Goal: Information Seeking & Learning: Find specific fact

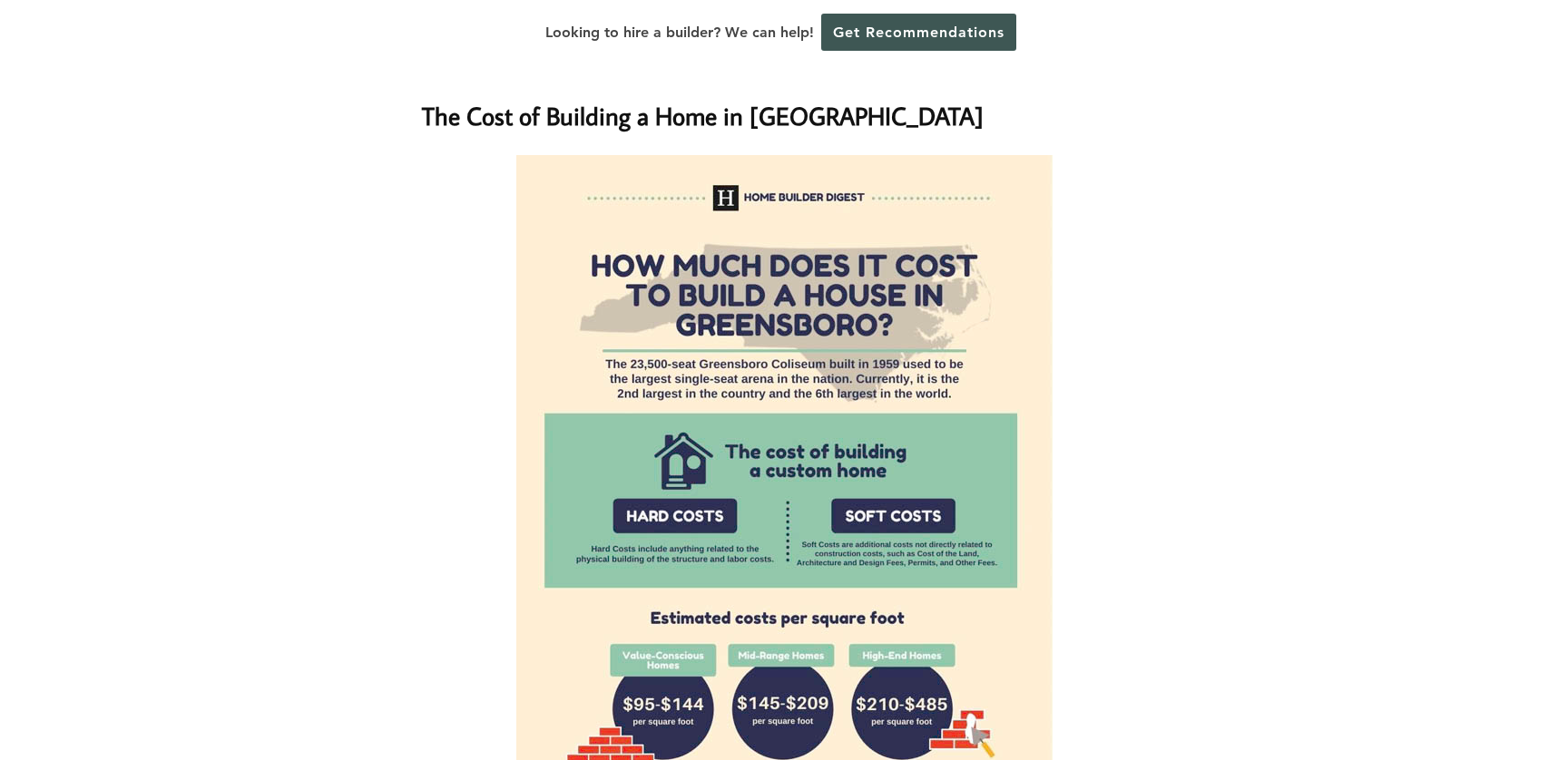
scroll to position [1269, 0]
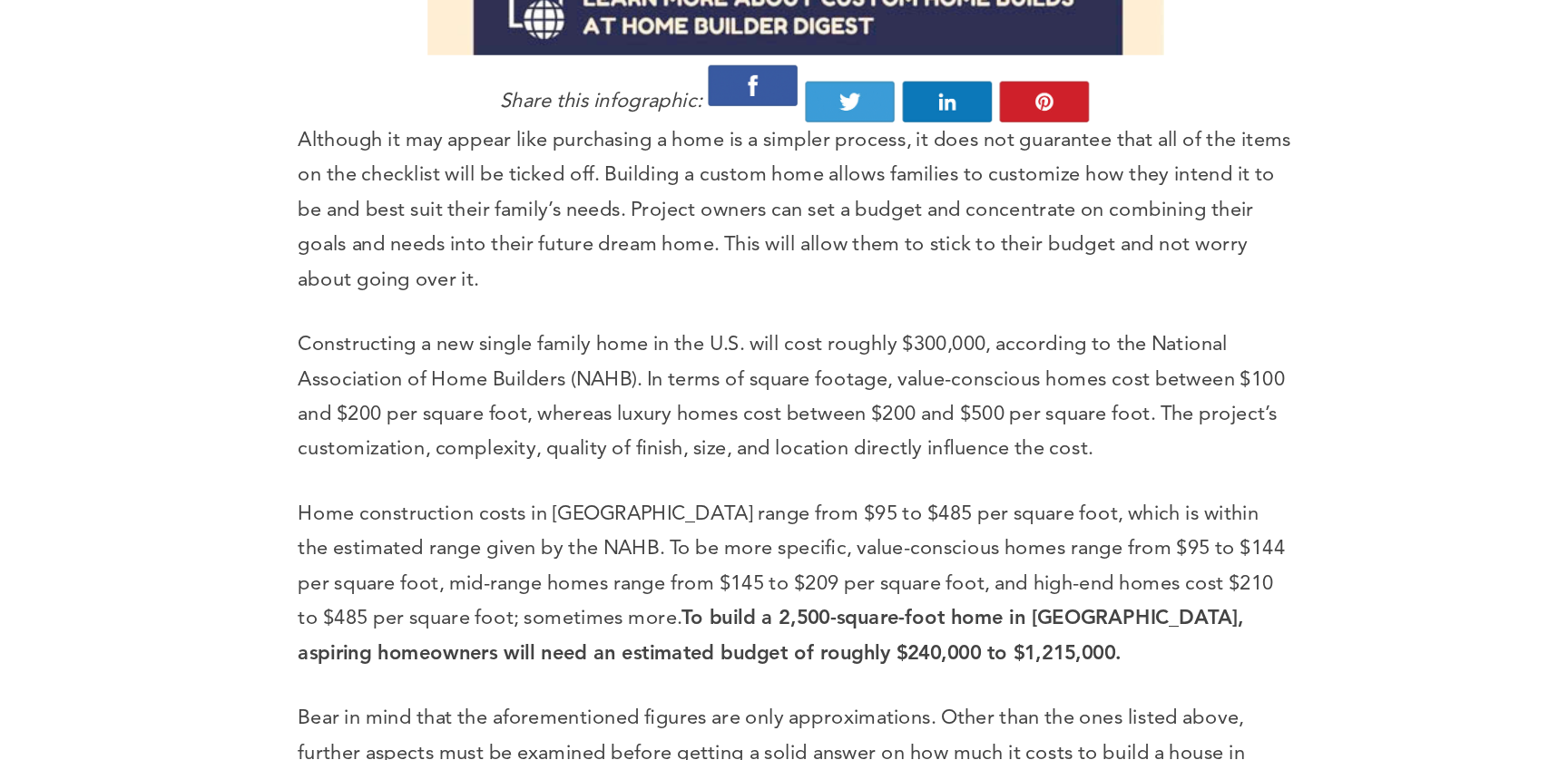
scroll to position [1905, 0]
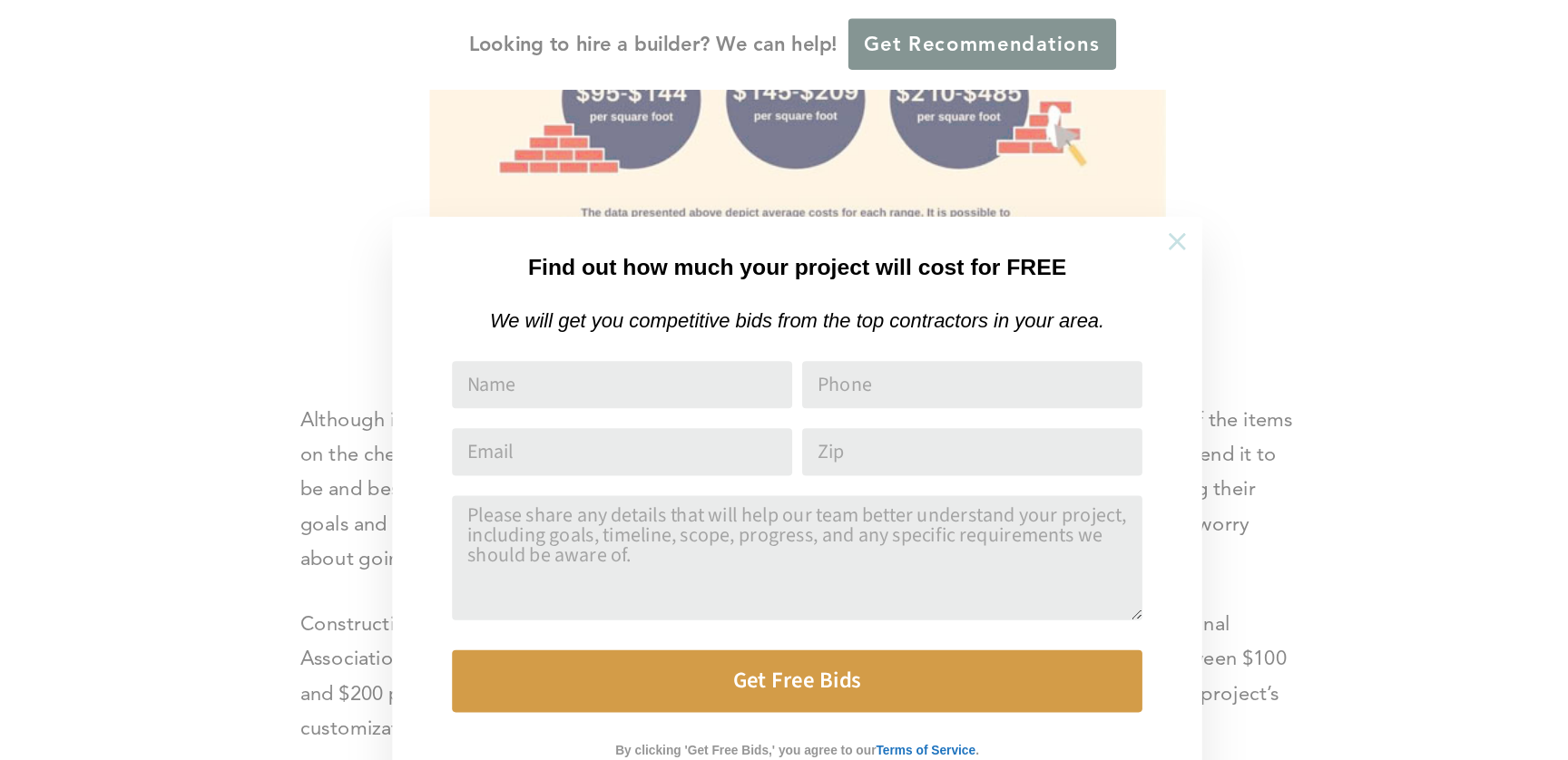
click at [1056, 179] on icon at bounding box center [1061, 176] width 20 height 20
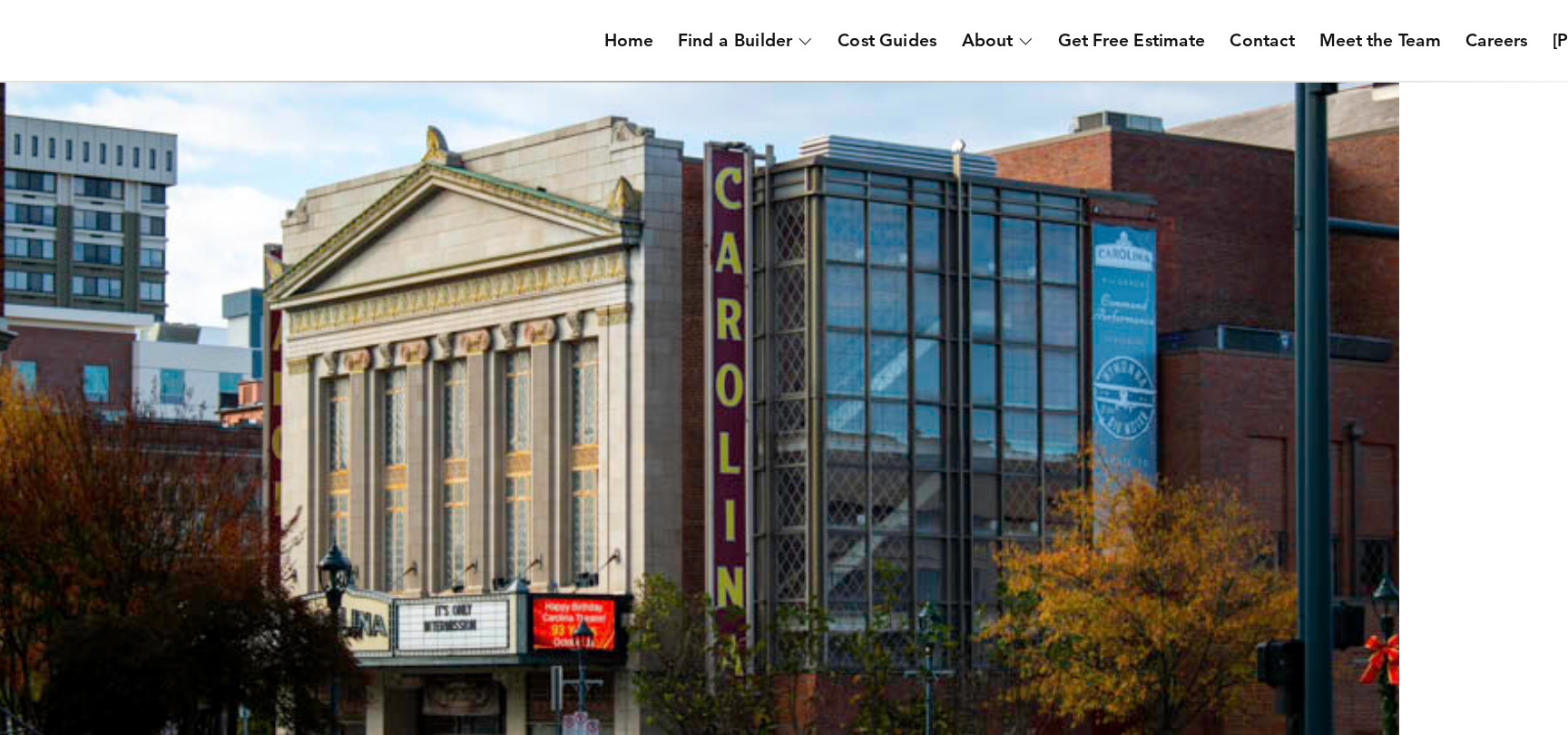
scroll to position [0, 0]
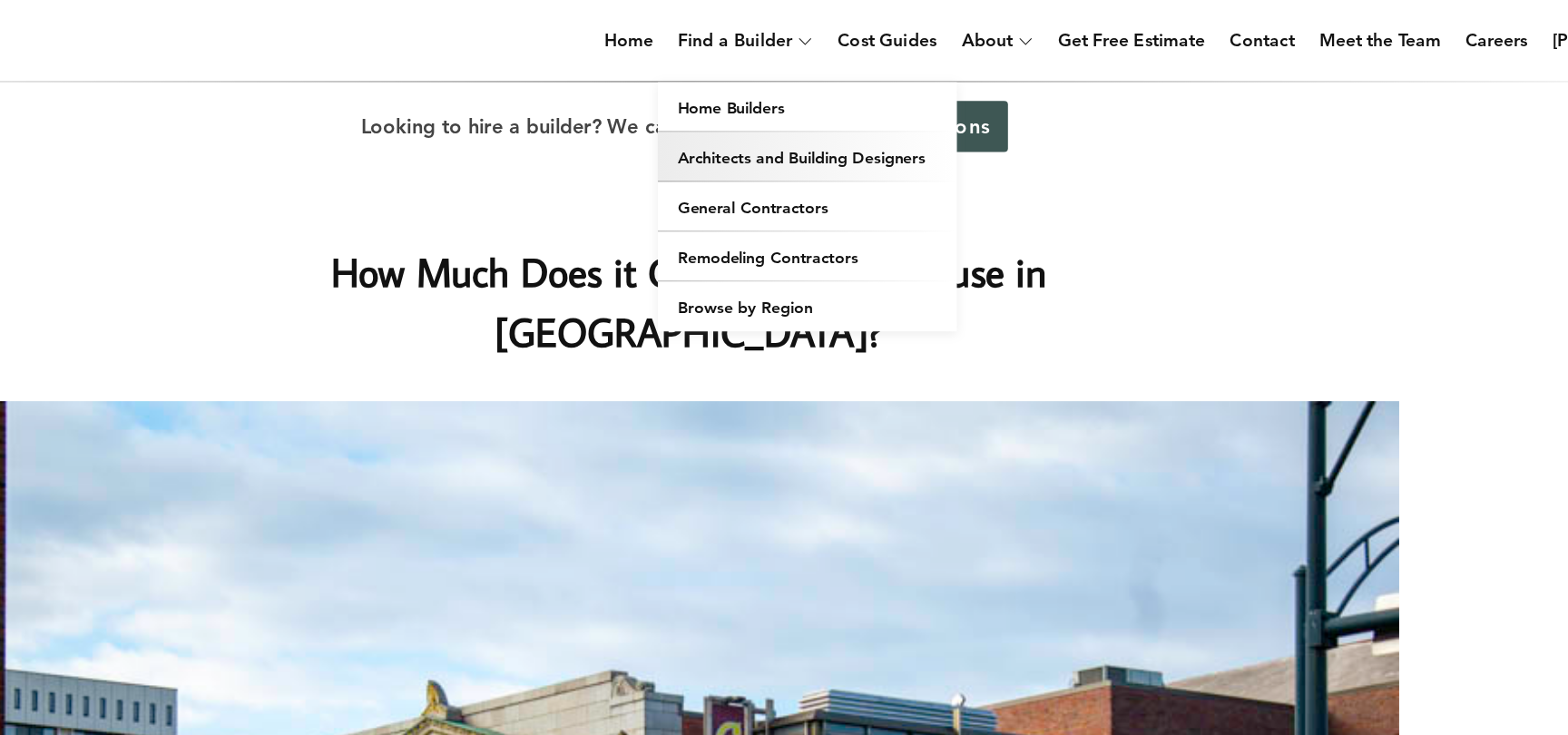
click at [828, 113] on link "Architects and Building Designers" at bounding box center [870, 114] width 218 height 37
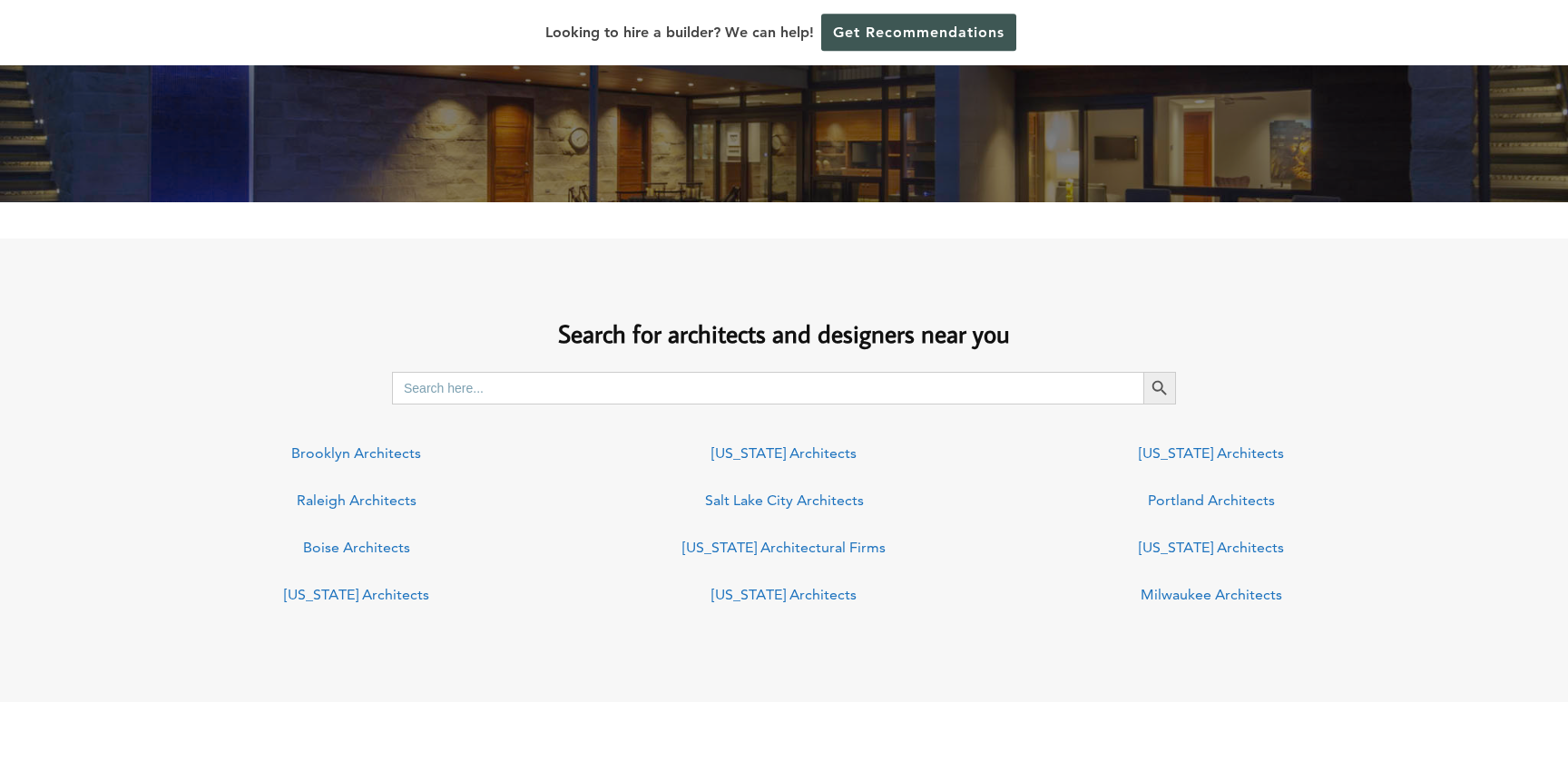
scroll to position [1171, 0]
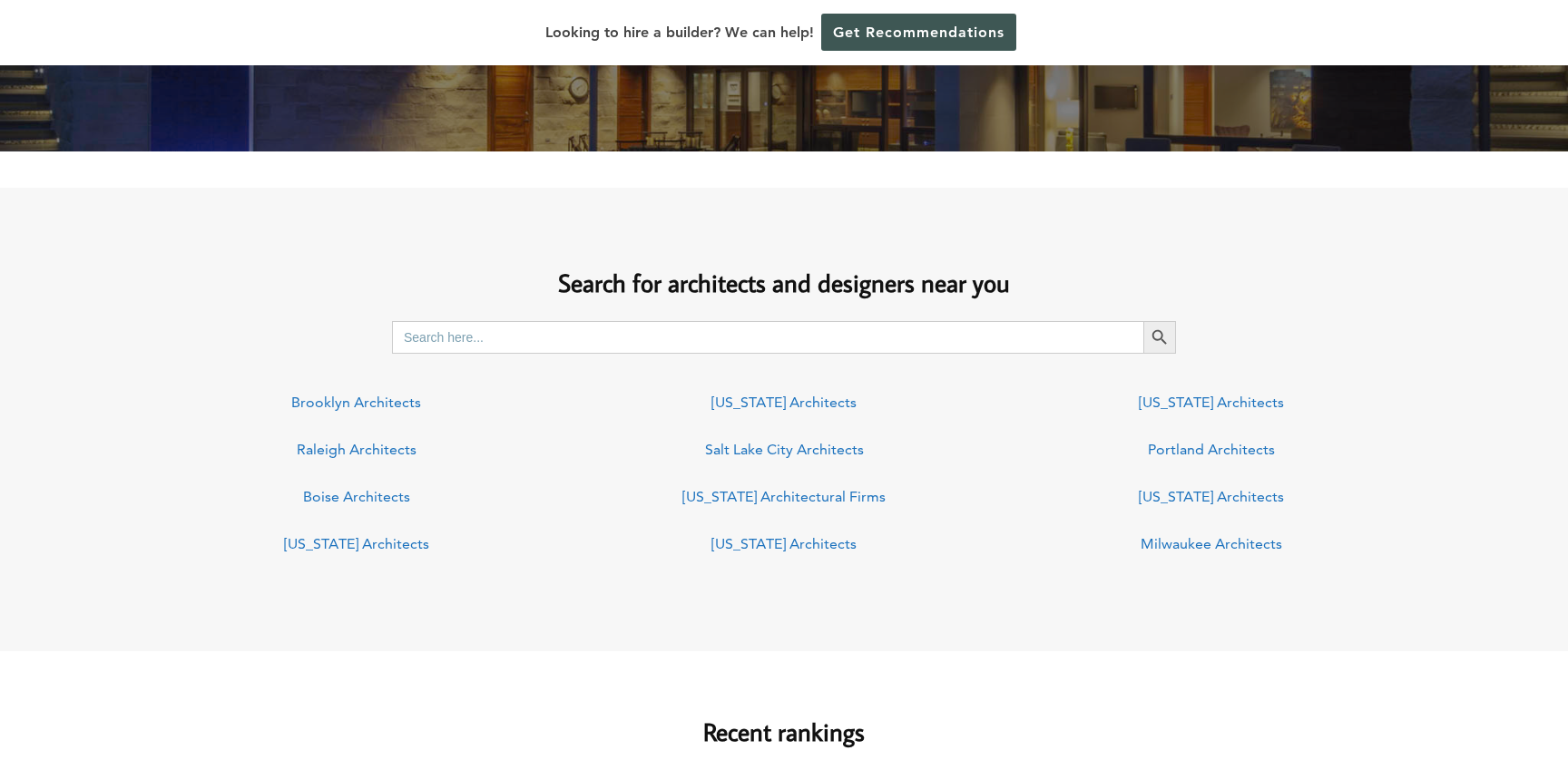
click at [895, 339] on input "Search for:" at bounding box center [768, 338] width 751 height 33
click at [895, 339] on input "greensb" at bounding box center [768, 338] width 751 height 33
type input "greensboro nc"
click at [1144, 321] on button "Search Button" at bounding box center [1160, 338] width 33 height 33
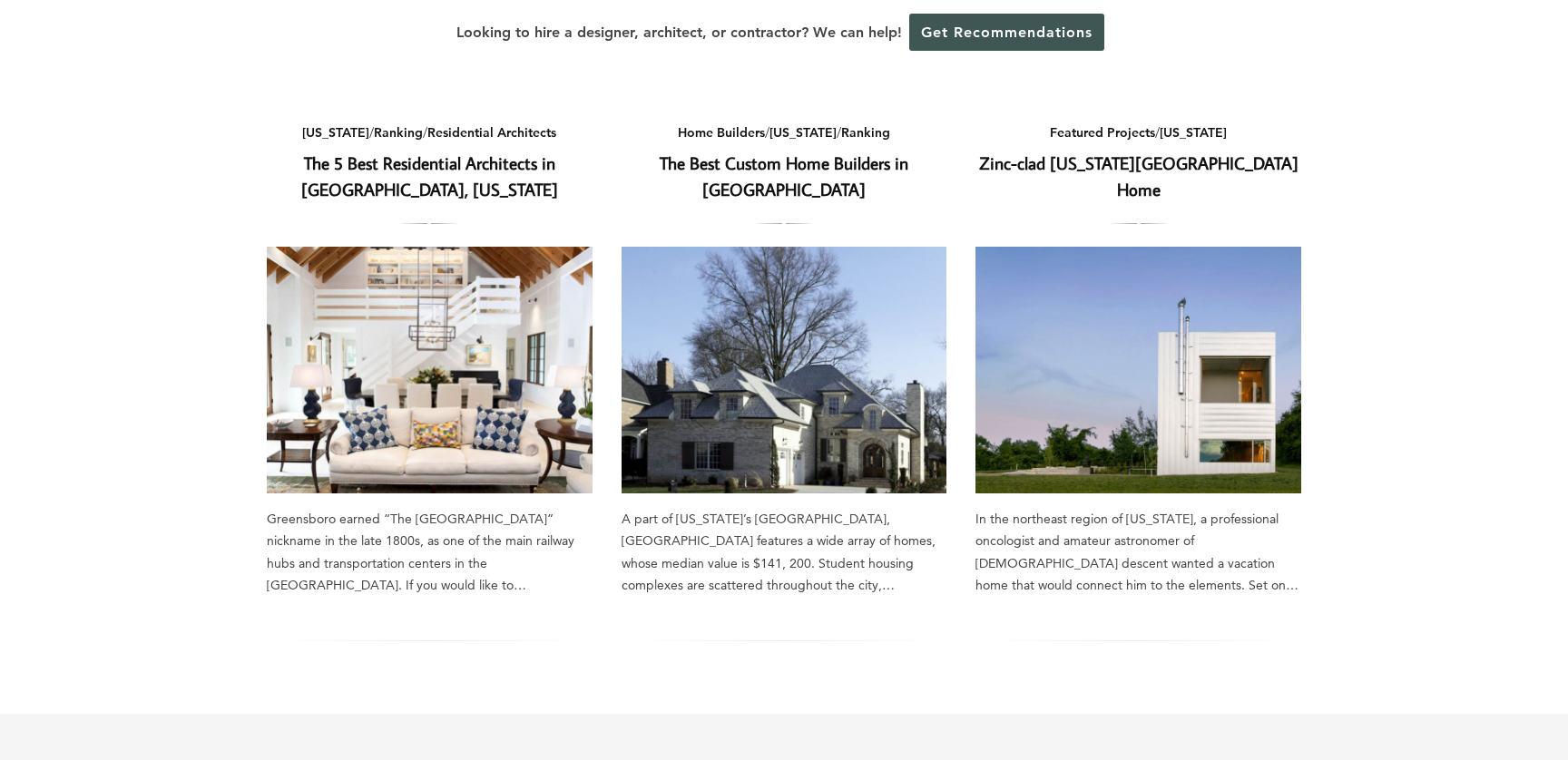
scroll to position [120, 0]
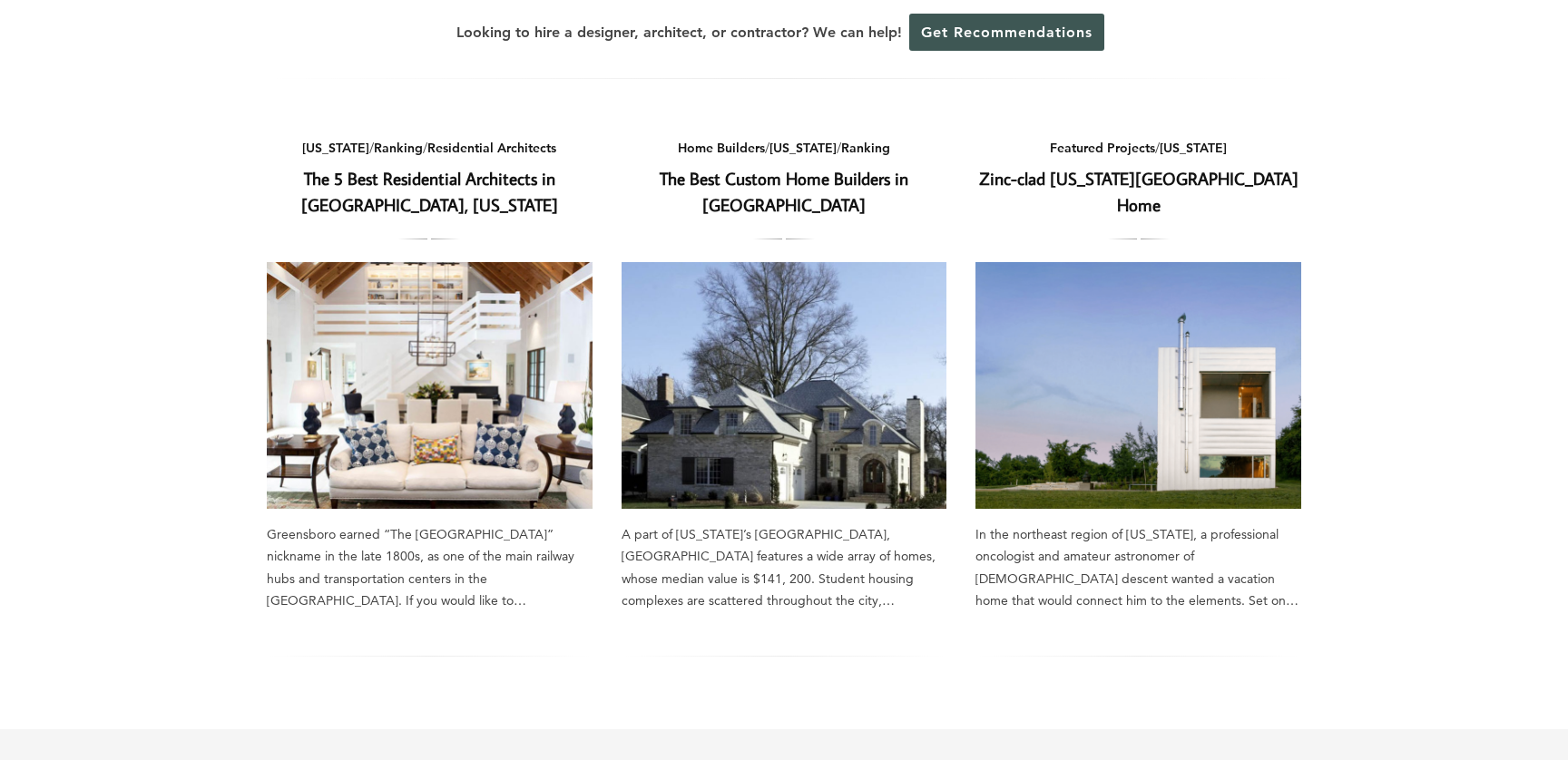
click at [466, 202] on link "The 5 Best Residential Architects in [GEOGRAPHIC_DATA], [US_STATE]" at bounding box center [429, 192] width 256 height 49
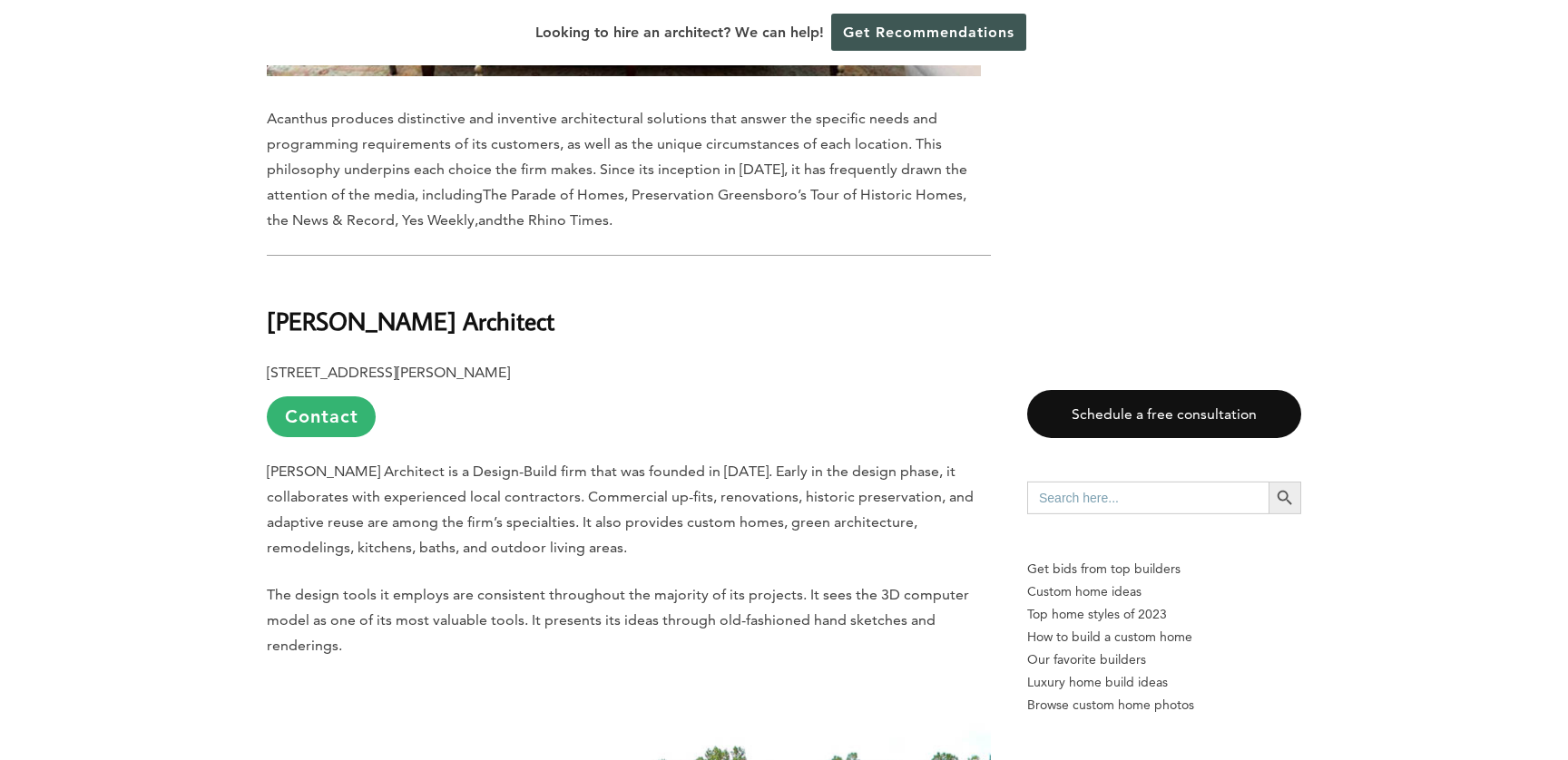
scroll to position [4038, 0]
click at [1540, 623] on div "Last updated on [DATE] 12:54 pm Greensboro earned “The [GEOGRAPHIC_DATA]” nickn…" at bounding box center [784, 36] width 1568 height 6120
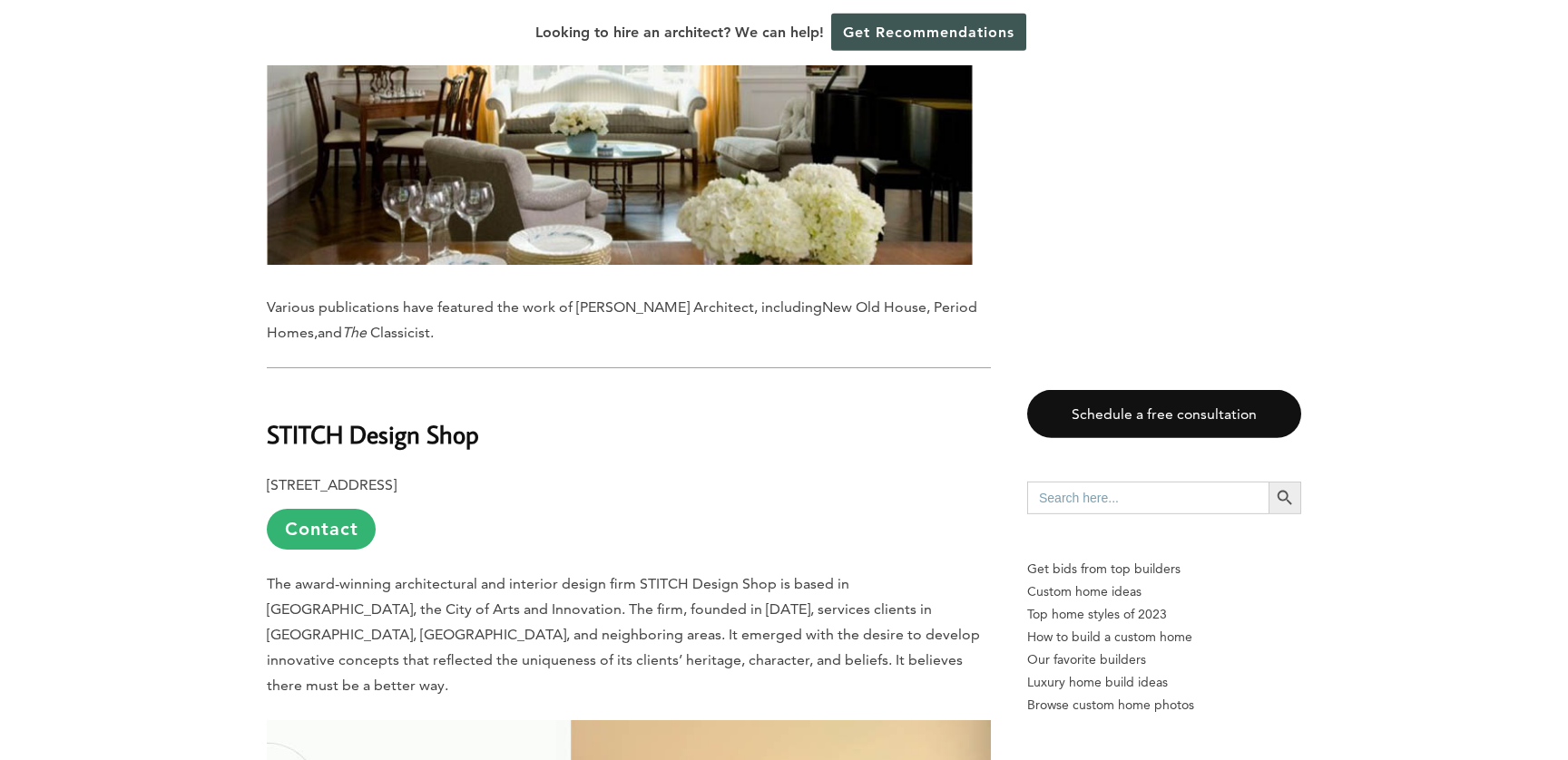
scroll to position [1838, 0]
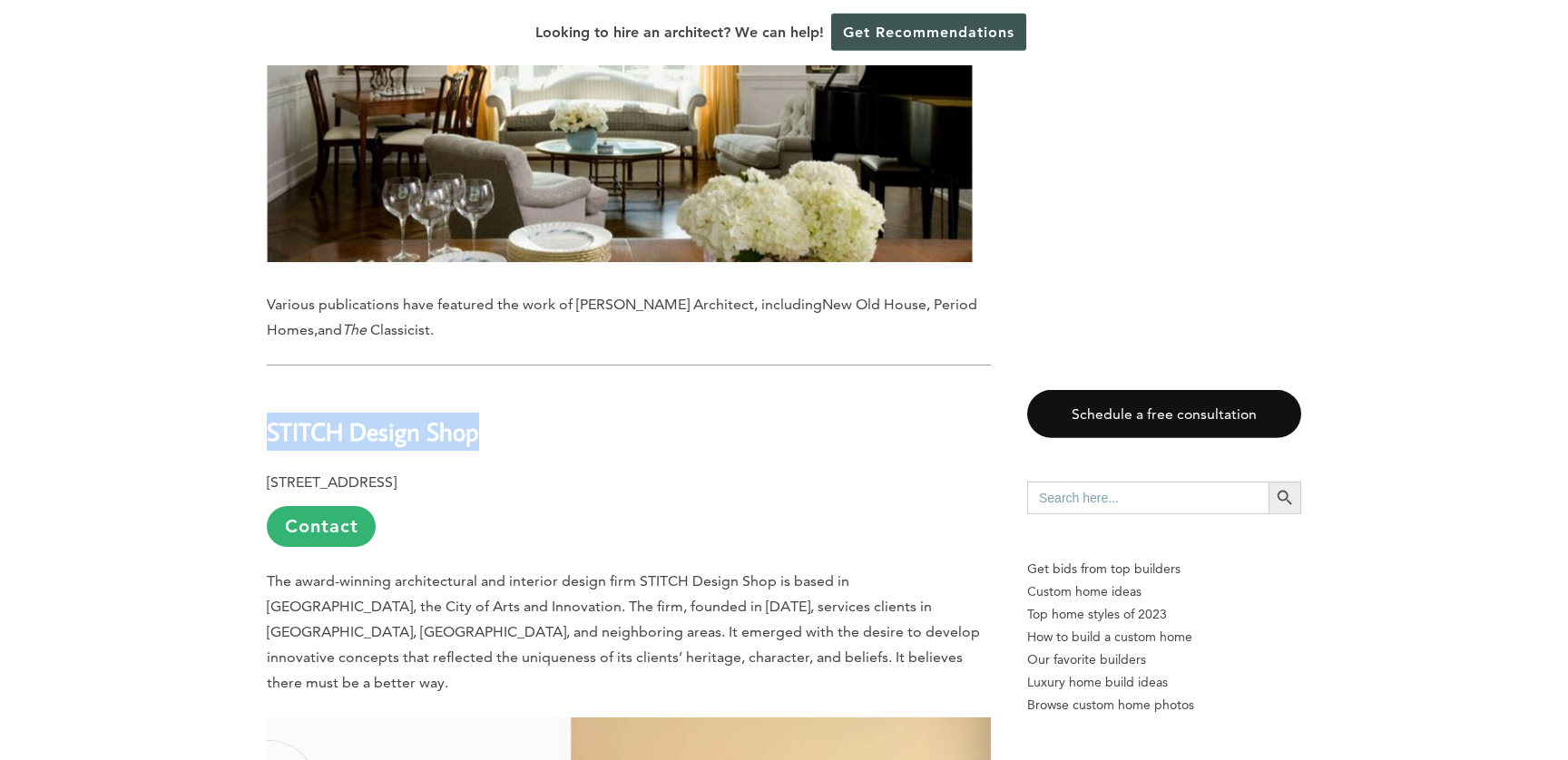
click at [465, 437] on b "STITCH Design Shop" at bounding box center [372, 431] width 213 height 32
click at [479, 429] on b "STITCH Design Shop" at bounding box center [372, 431] width 213 height 32
drag, startPoint x: 486, startPoint y: 429, endPoint x: 259, endPoint y: 432, distance: 227.0
copy b "STITCH Design Shop"
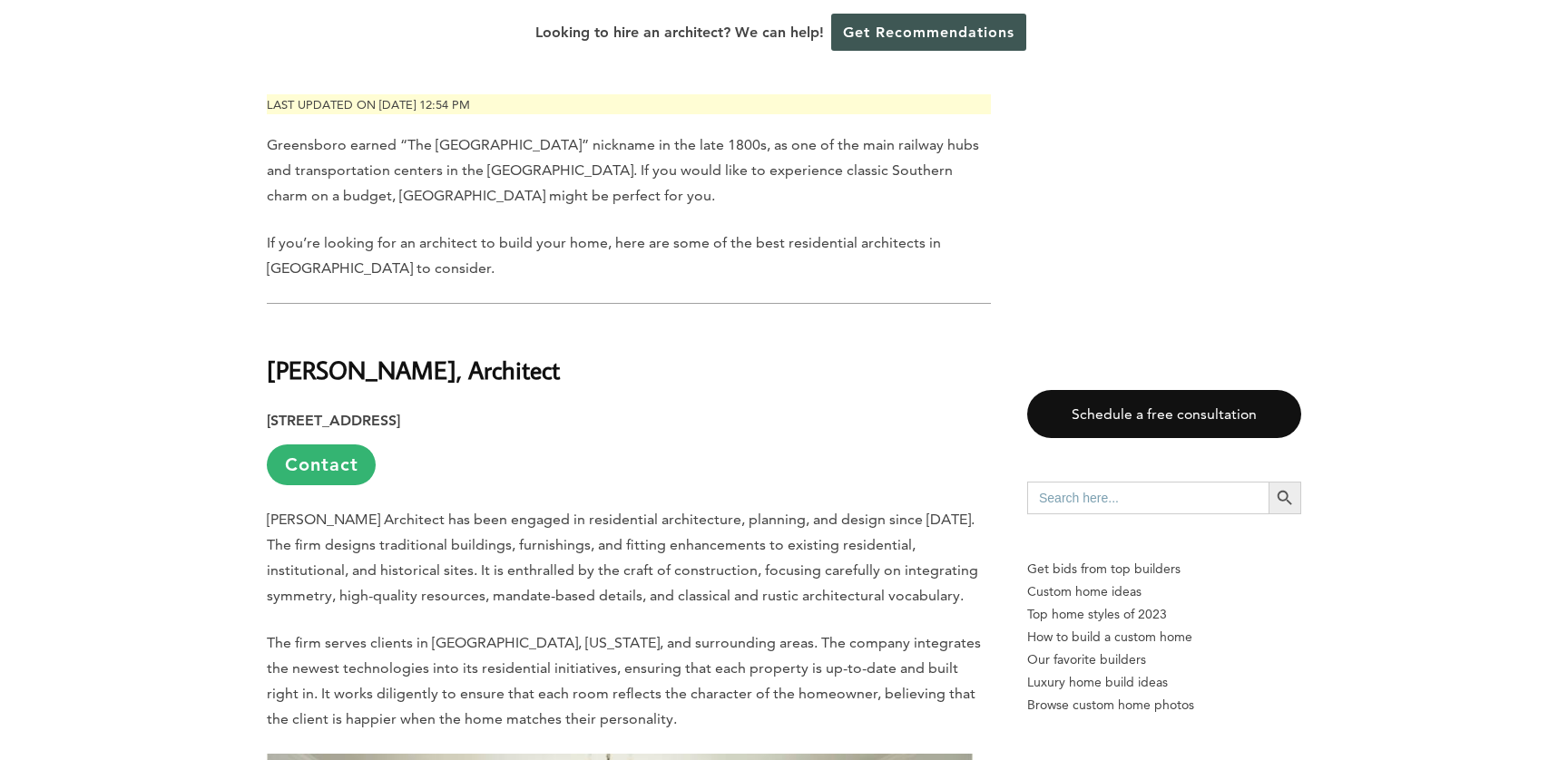
scroll to position [947, 0]
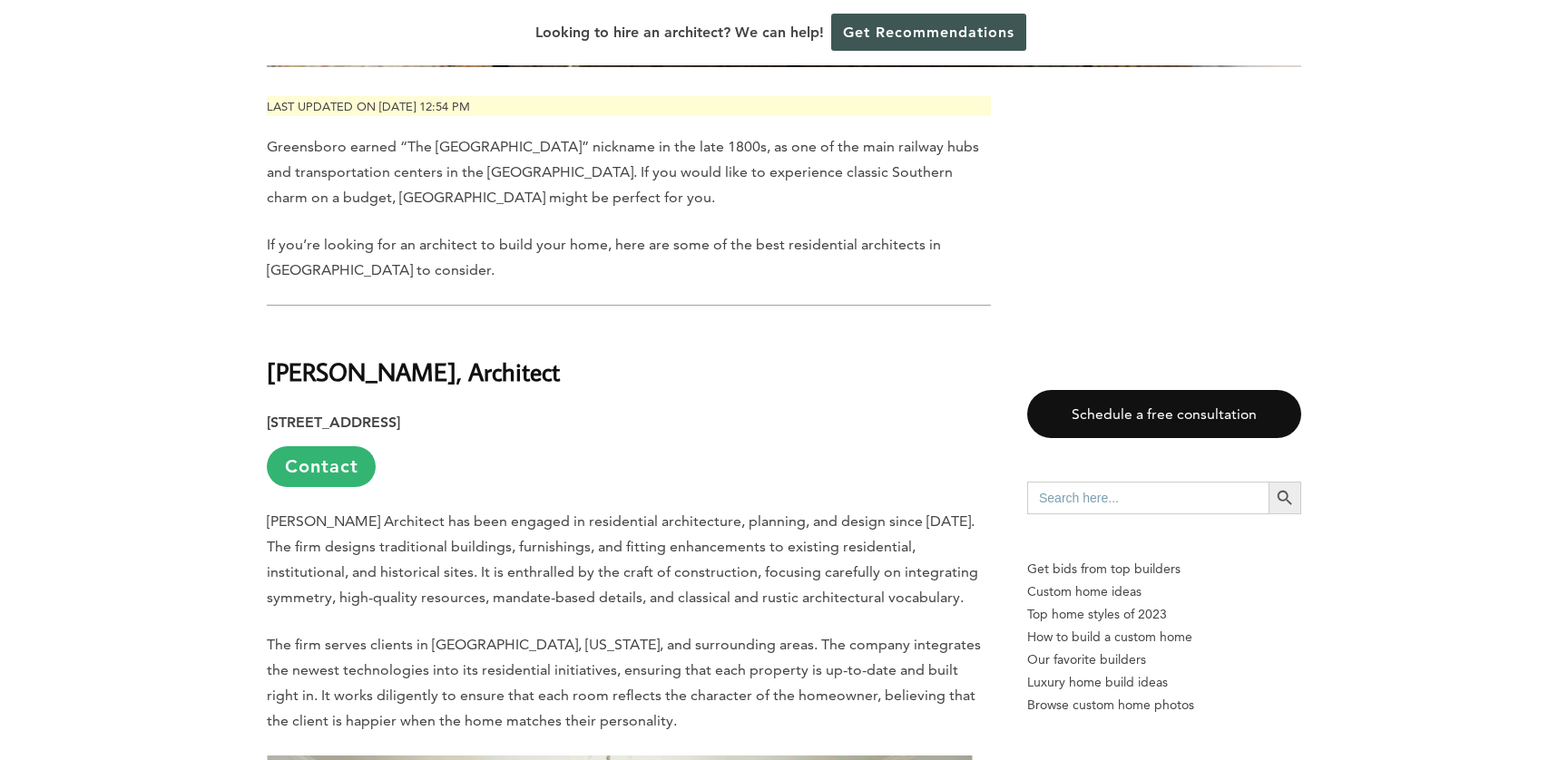
click at [529, 384] on b "[PERSON_NAME], Architect" at bounding box center [413, 371] width 293 height 32
drag, startPoint x: 549, startPoint y: 380, endPoint x: 261, endPoint y: 371, distance: 288.1
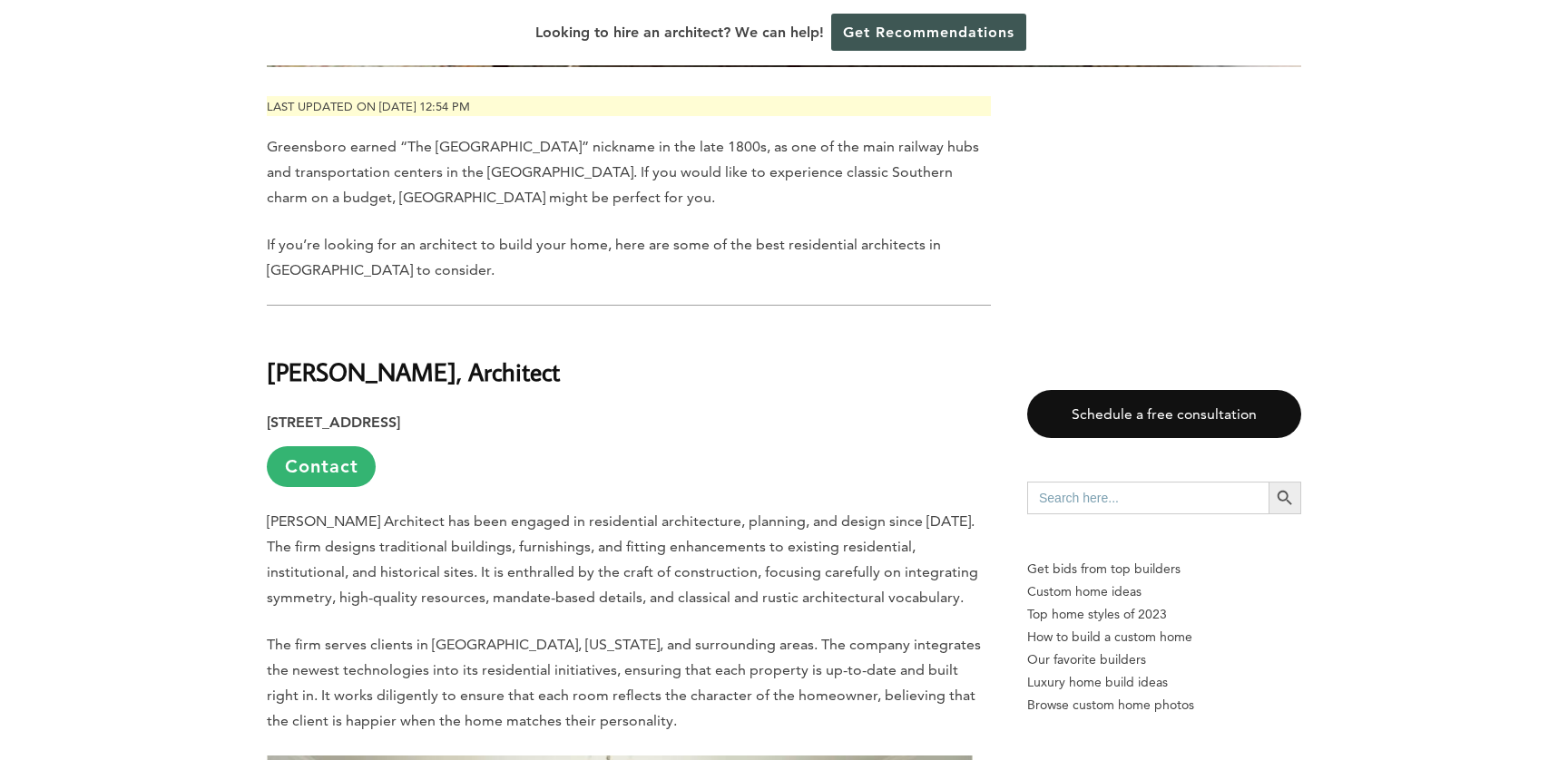
drag, startPoint x: 266, startPoint y: 366, endPoint x: 587, endPoint y: 388, distance: 321.8
copy b "[PERSON_NAME], Architect"
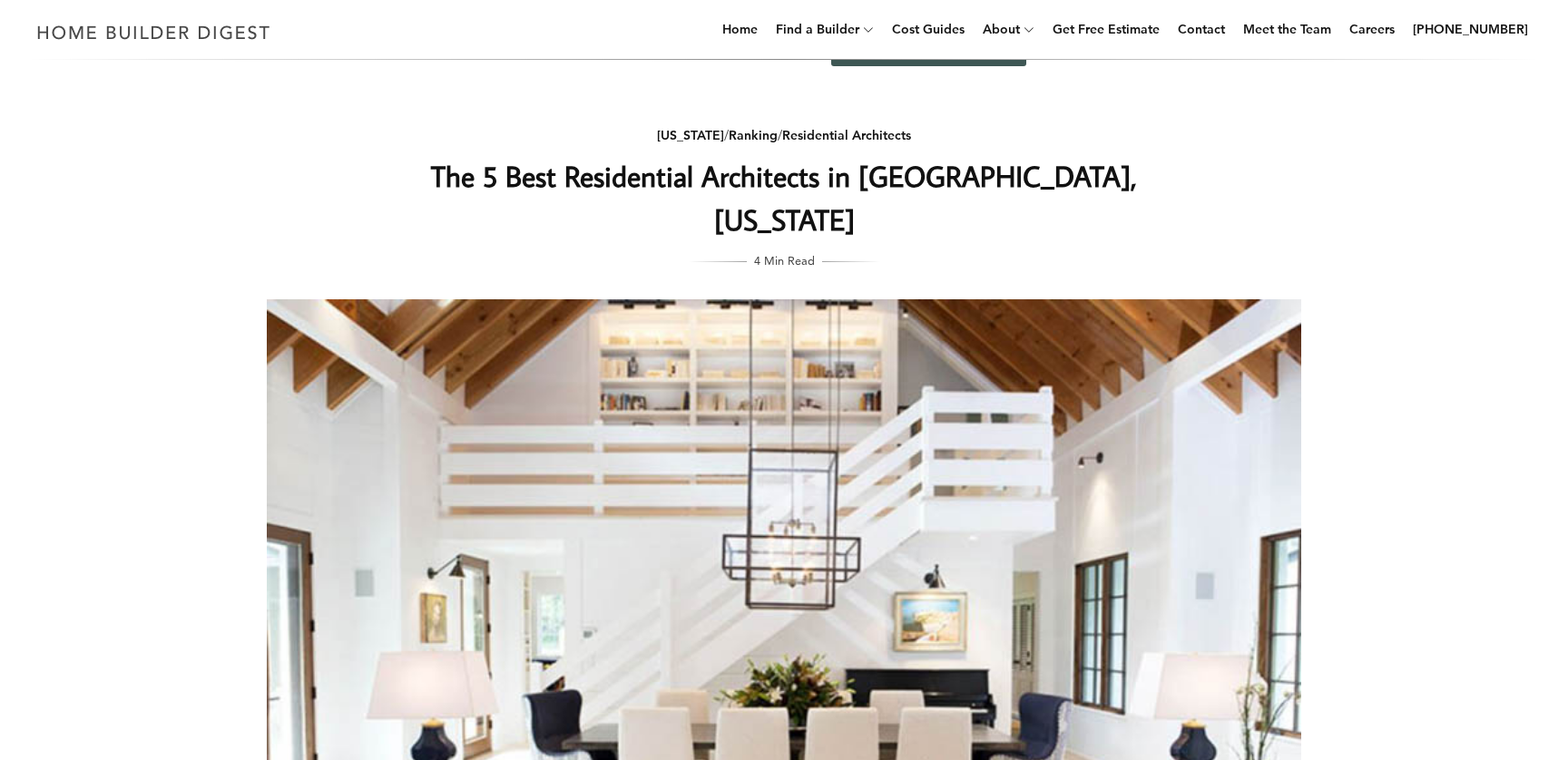
scroll to position [0, 0]
